Goal: Transaction & Acquisition: Purchase product/service

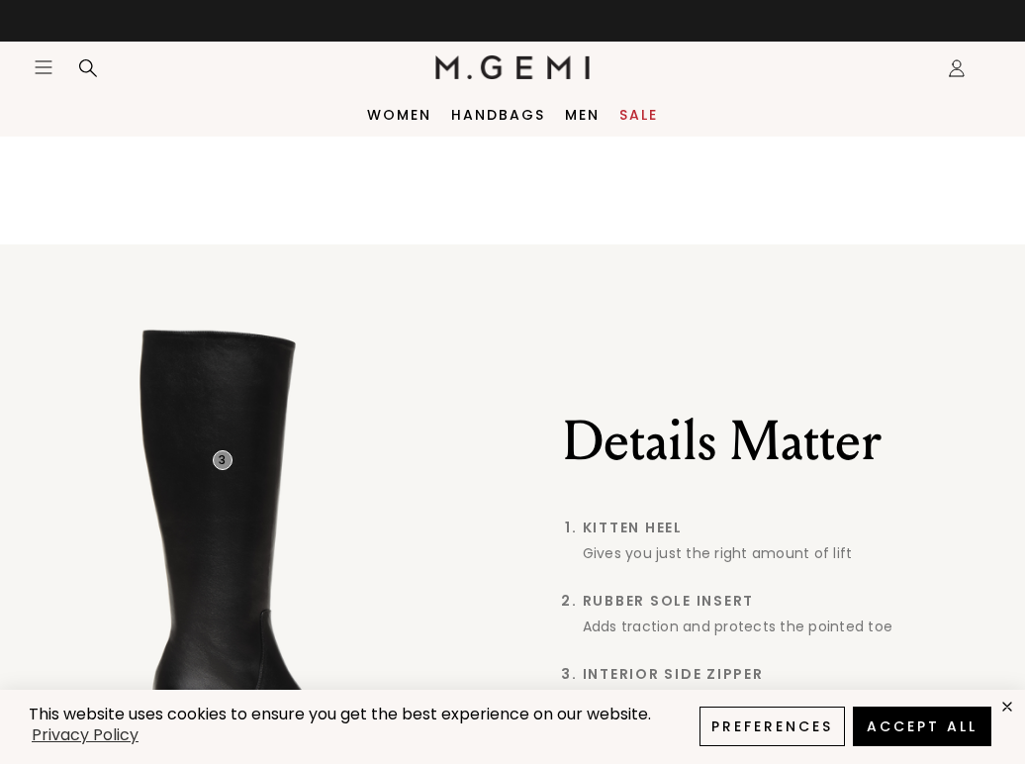
scroll to position [15, 0]
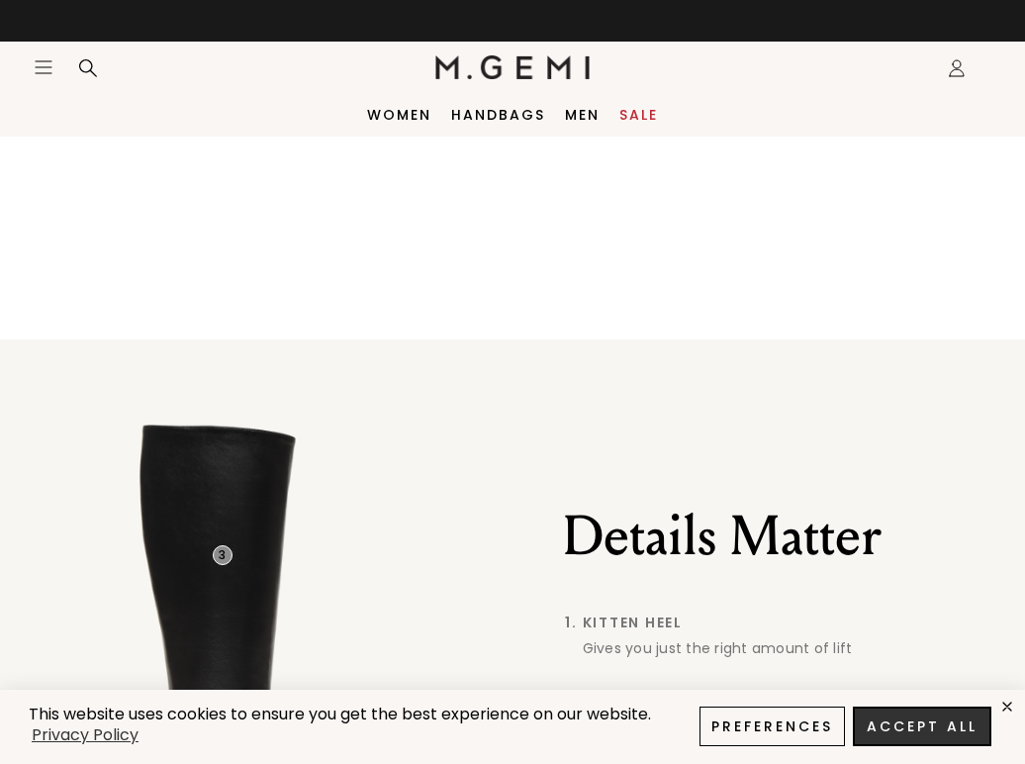
click at [910, 732] on button "Accept All" at bounding box center [922, 727] width 139 height 40
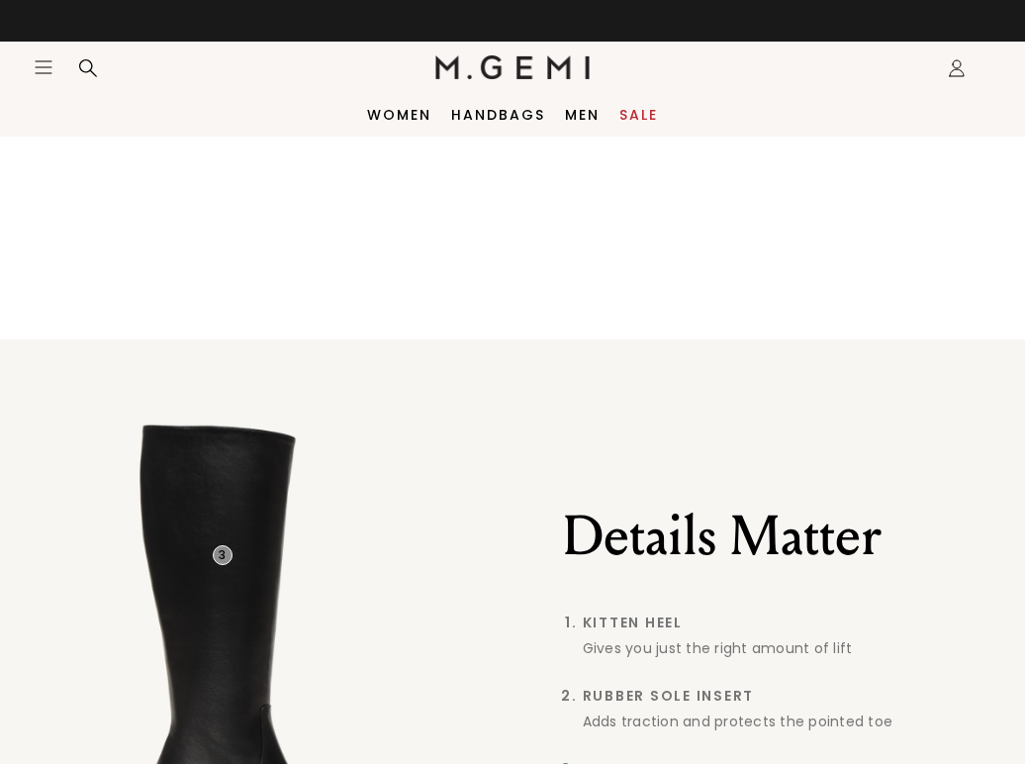
scroll to position [0, 0]
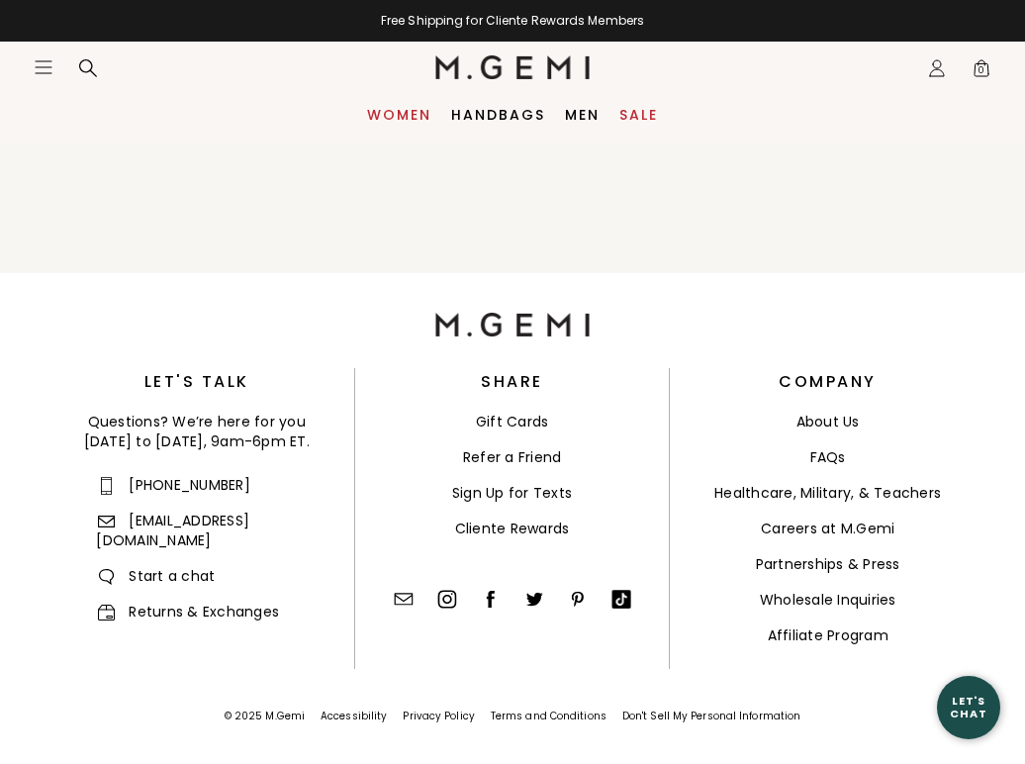
click at [410, 117] on link "Women" at bounding box center [399, 115] width 64 height 16
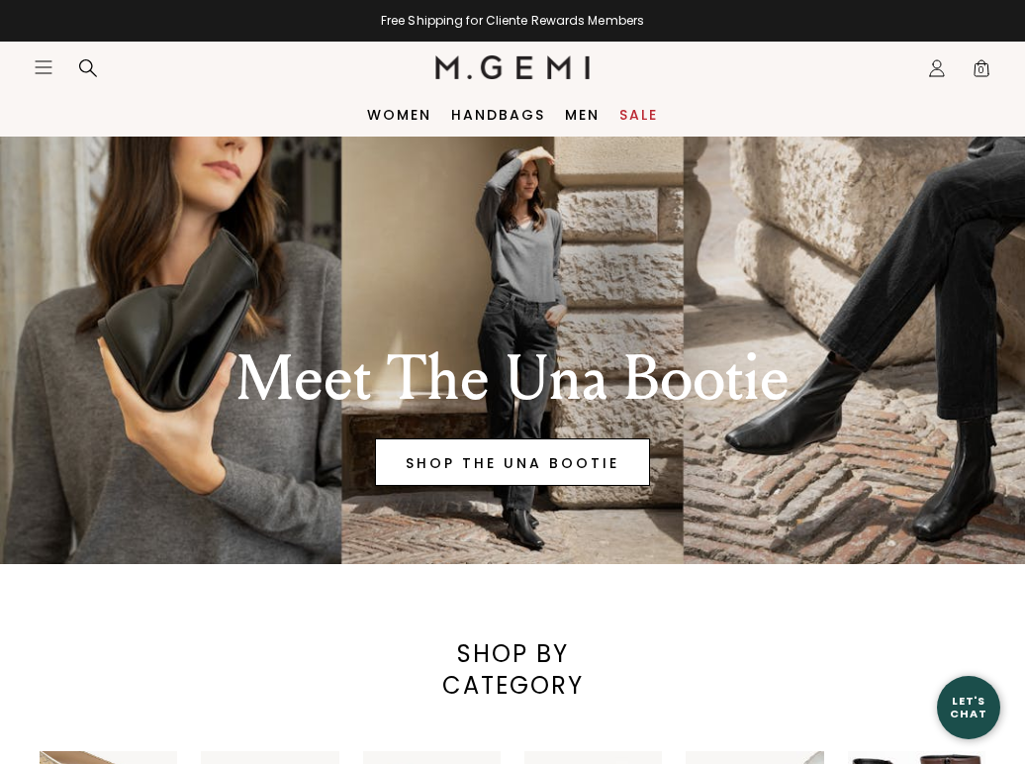
click at [486, 466] on link "SHOP THE UNA BOOTIE" at bounding box center [512, 462] width 275 height 48
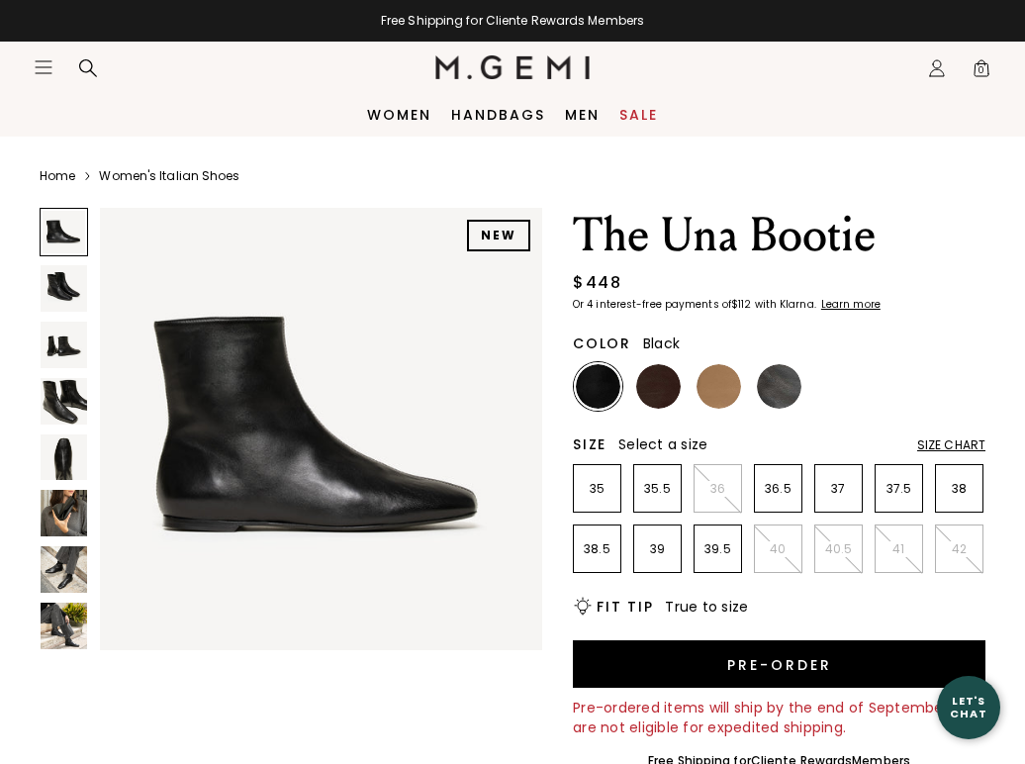
click at [40, 64] on icon "Icons/20x20/hamburger@2x" at bounding box center [44, 67] width 20 height 20
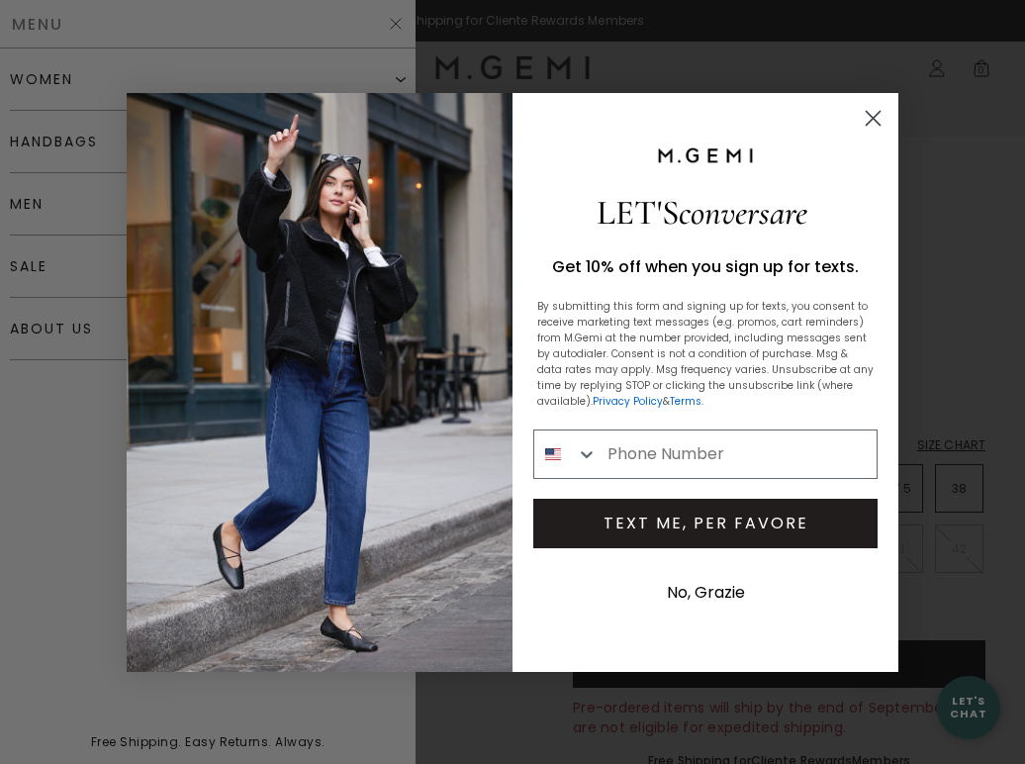
click at [867, 105] on circle "Close dialog" at bounding box center [873, 117] width 33 height 33
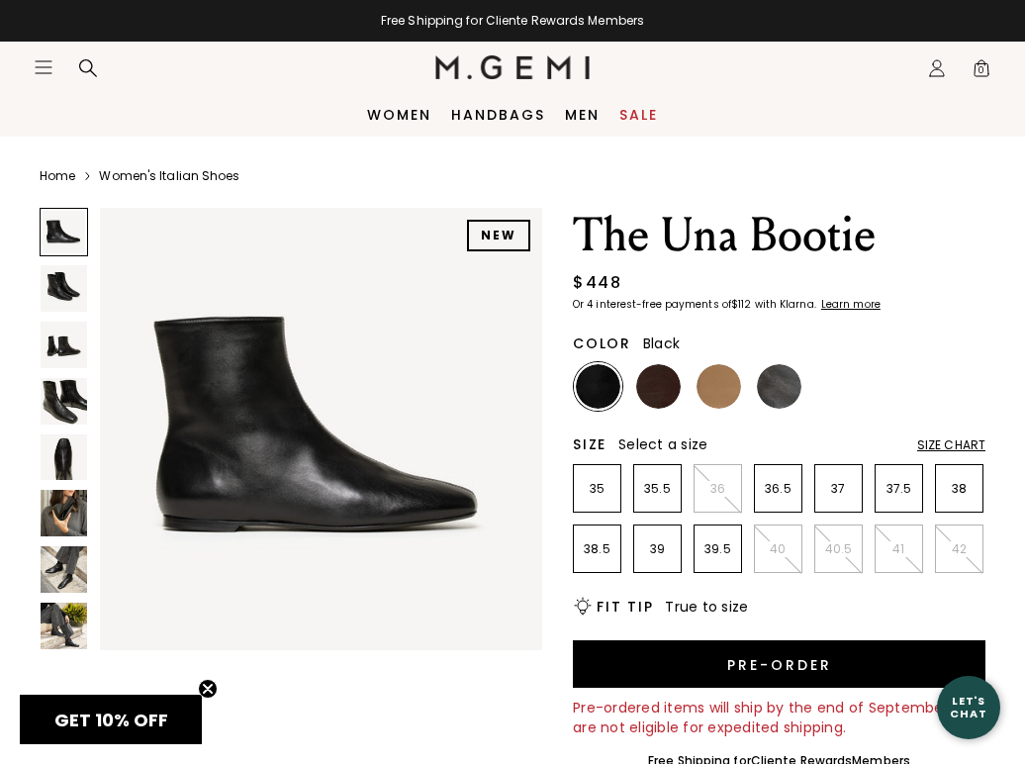
click at [45, 62] on icon "Icons/20x20/hamburger@2x" at bounding box center [44, 67] width 20 height 20
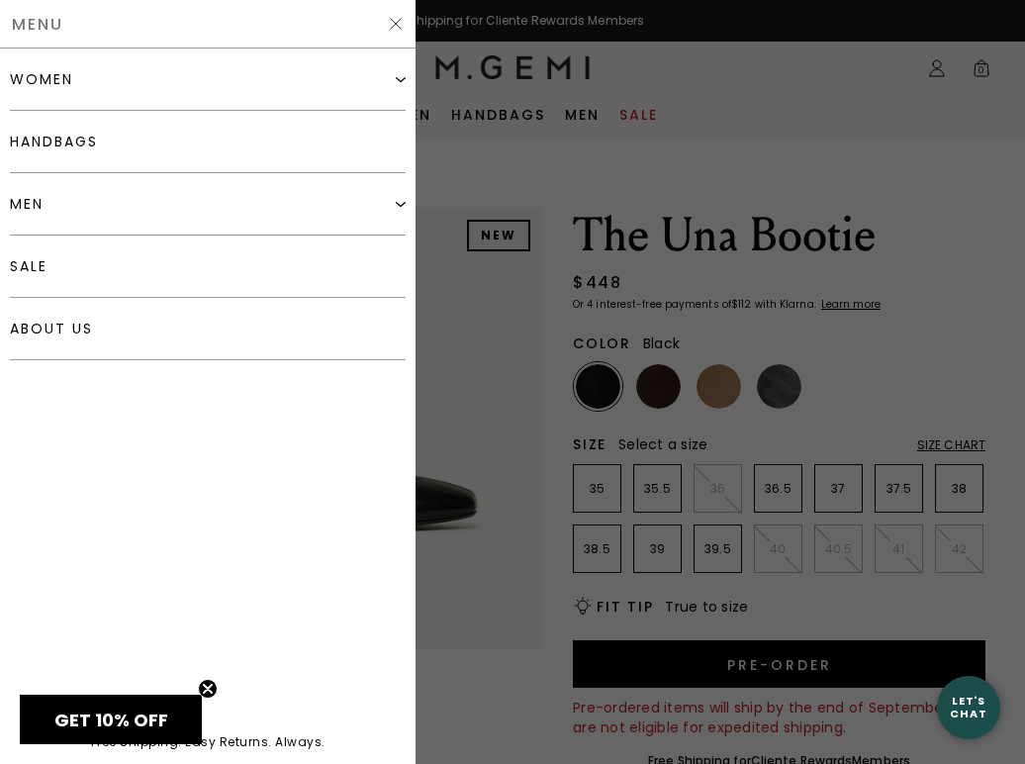
click at [97, 77] on div "women" at bounding box center [208, 79] width 396 height 62
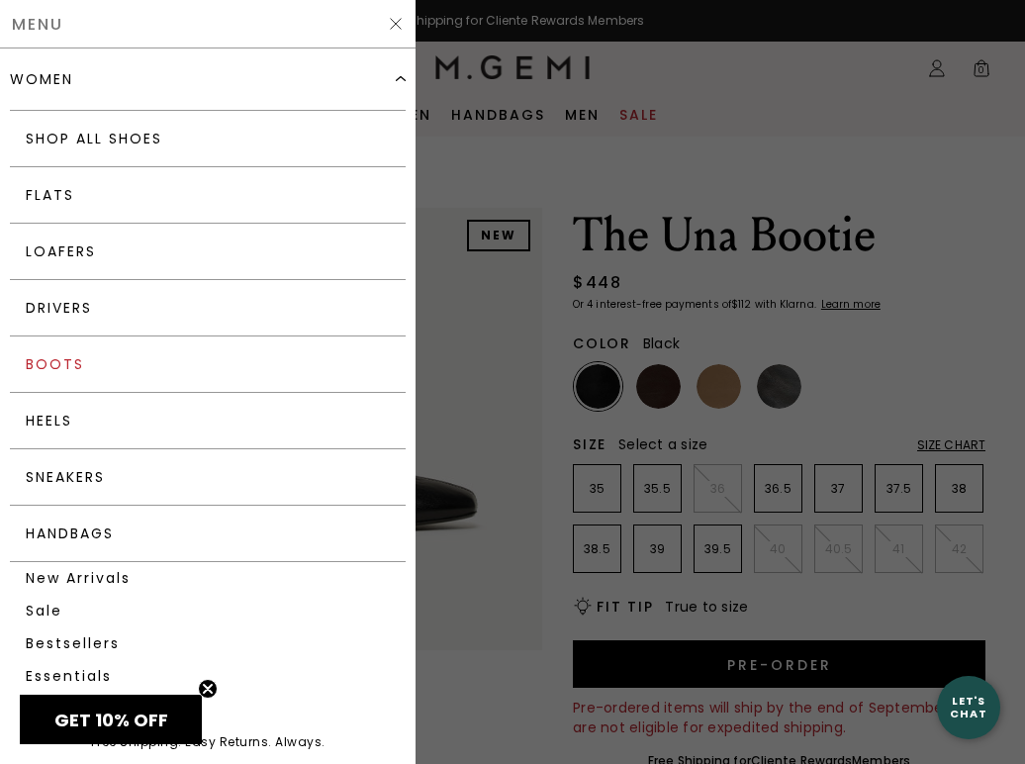
click at [64, 366] on link "Boots" at bounding box center [208, 364] width 396 height 56
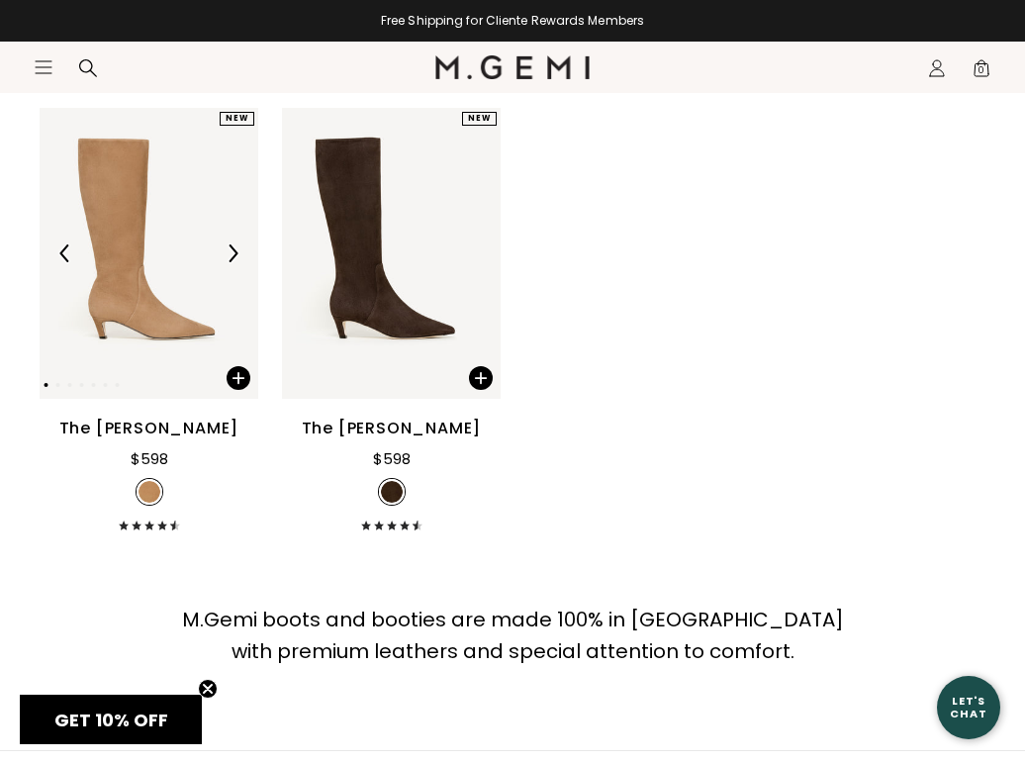
scroll to position [2151, 0]
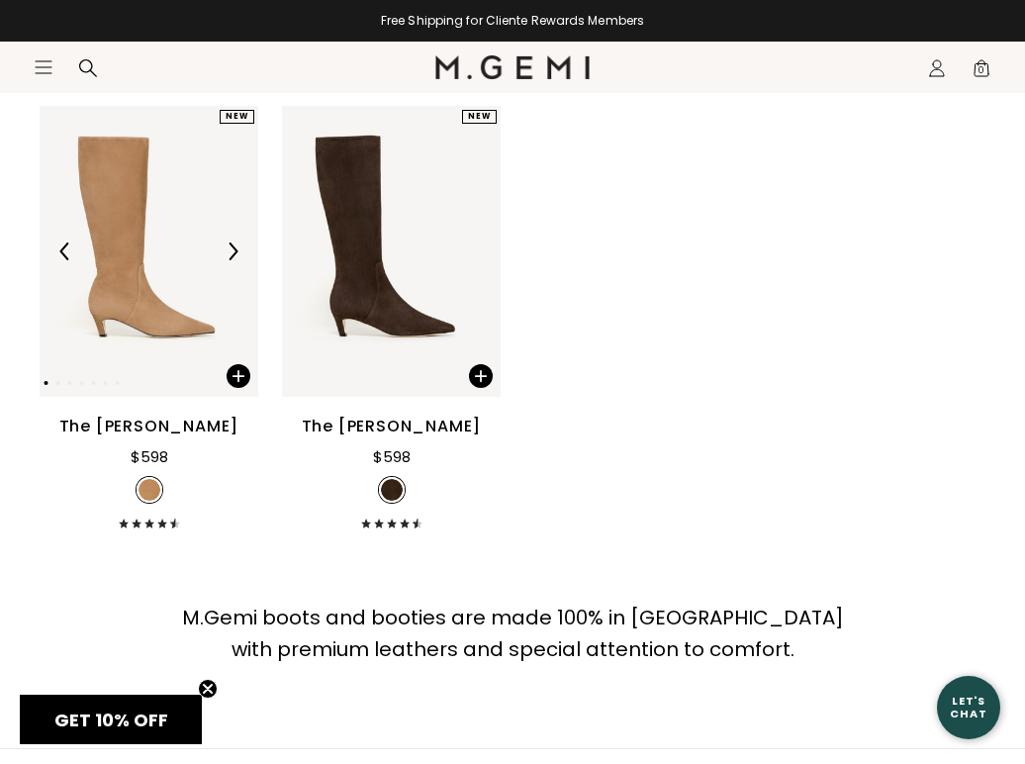
click at [188, 267] on div at bounding box center [149, 252] width 219 height 32
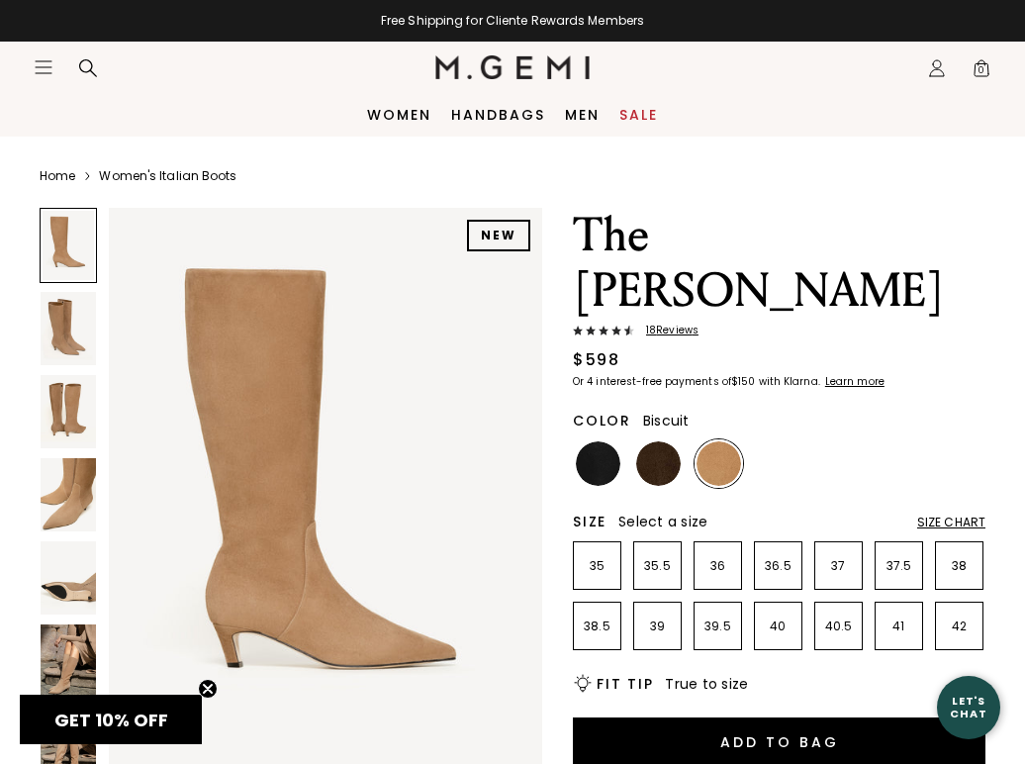
click at [69, 501] on img at bounding box center [68, 494] width 55 height 73
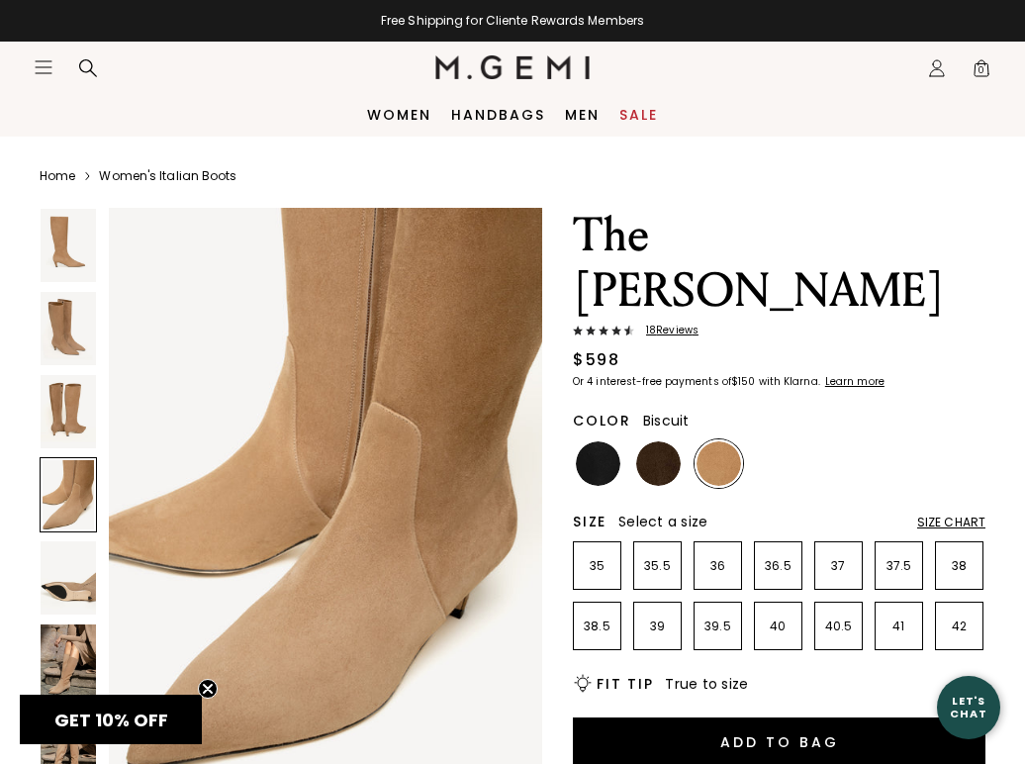
click at [69, 582] on img at bounding box center [68, 577] width 55 height 73
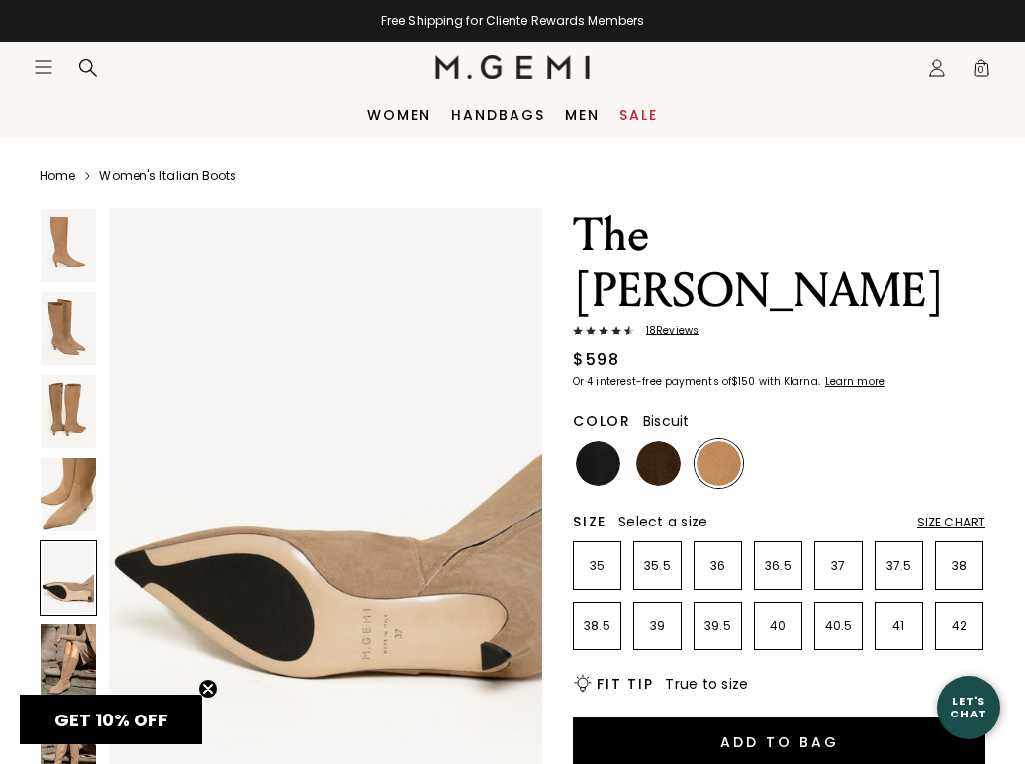
click at [70, 657] on img at bounding box center [68, 660] width 55 height 73
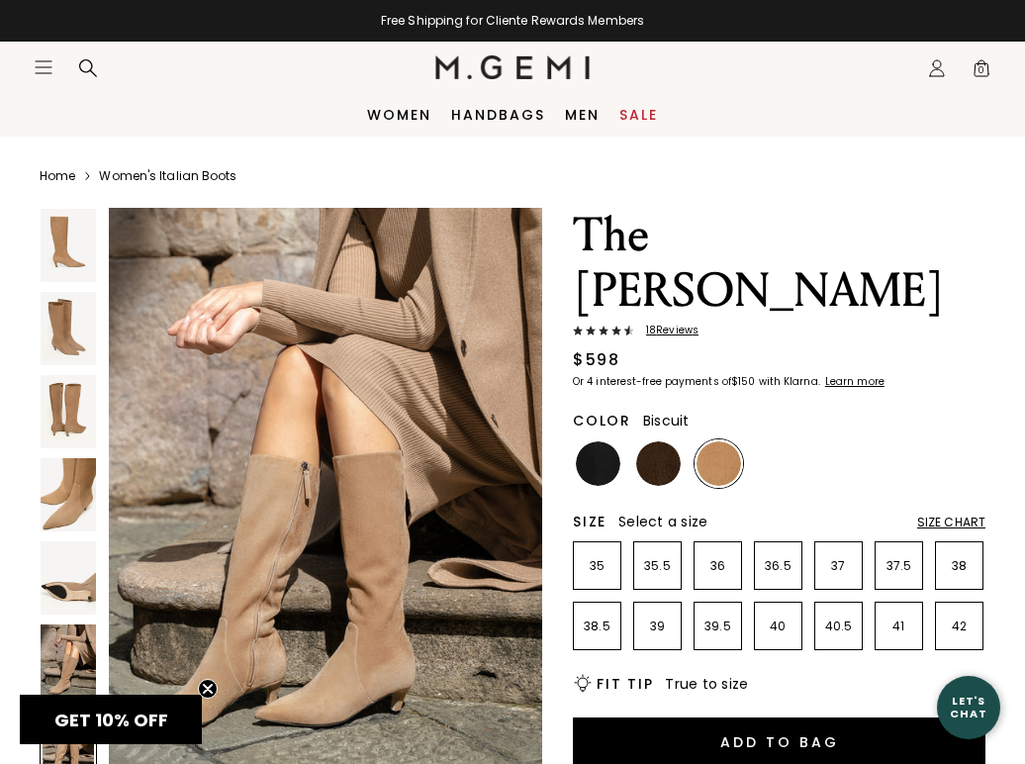
click at [67, 245] on img at bounding box center [68, 245] width 55 height 73
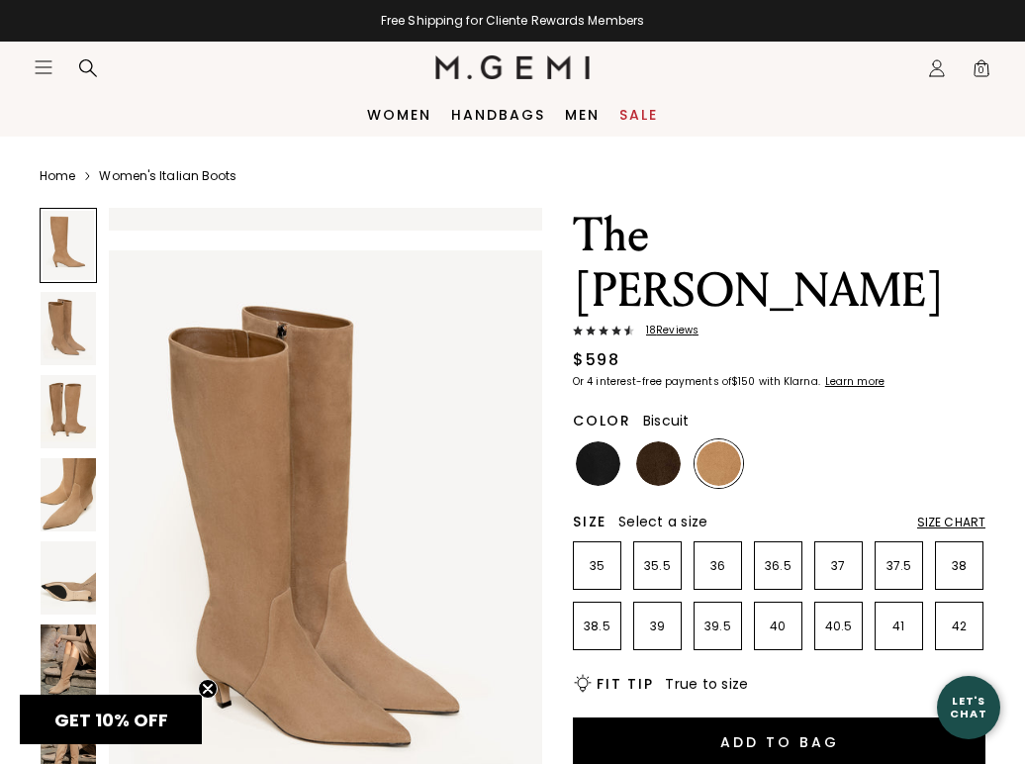
scroll to position [0, 0]
